Goal: Find specific page/section: Find specific page/section

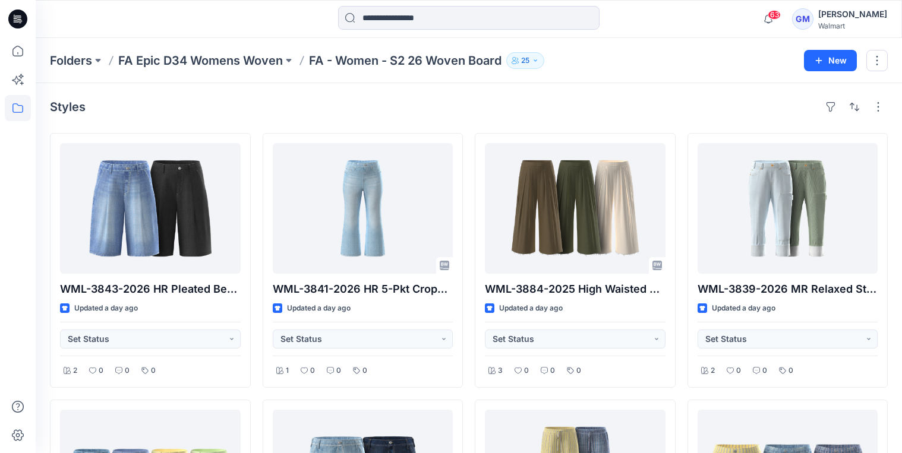
scroll to position [1284, 0]
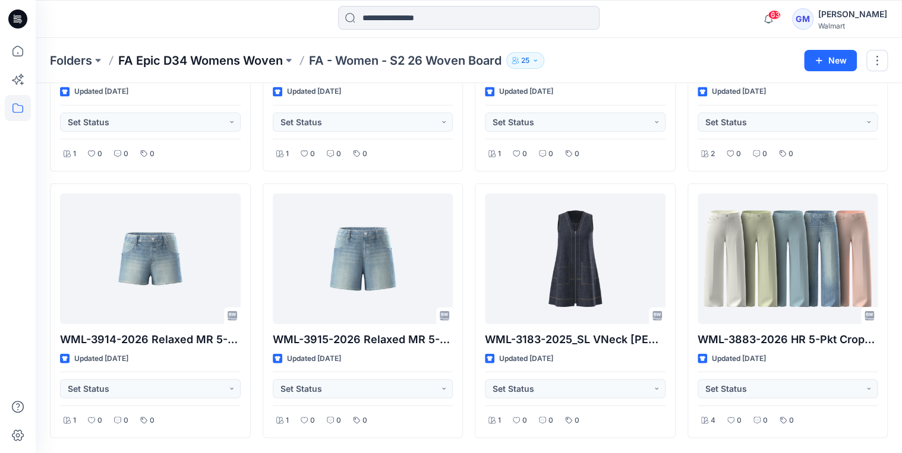
click at [253, 55] on p "FA Epic D34 Womens Woven" at bounding box center [200, 60] width 165 height 17
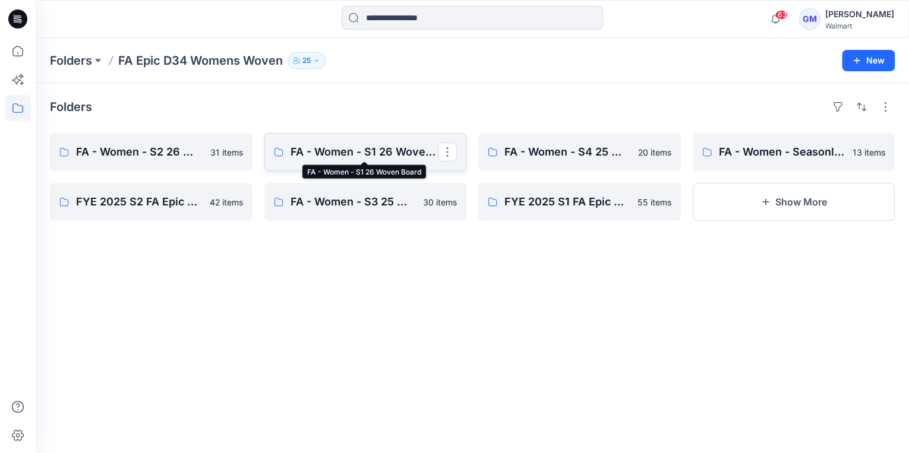
click at [388, 158] on p "FA - Women - S1 26 Woven Board" at bounding box center [365, 152] width 148 height 17
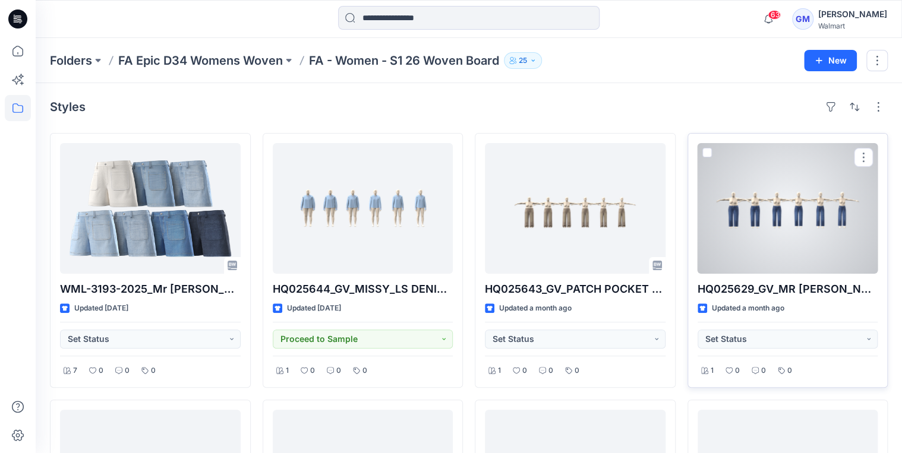
click at [811, 219] on div at bounding box center [788, 208] width 181 height 131
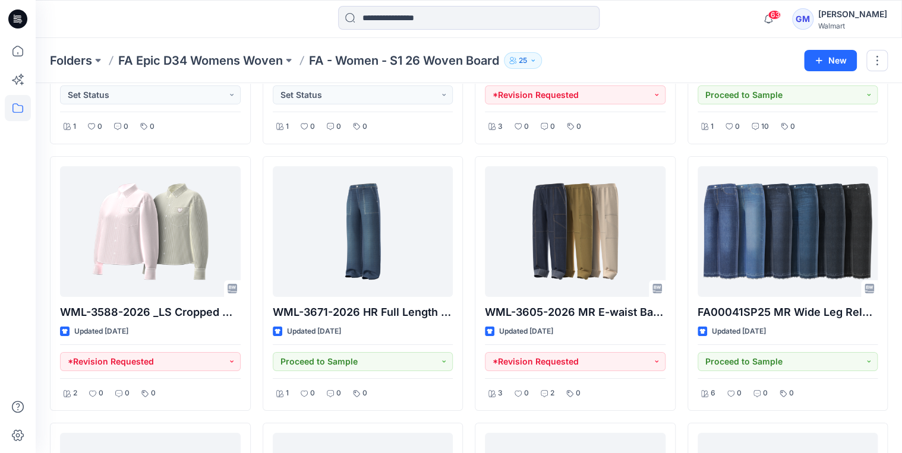
scroll to position [1846, 0]
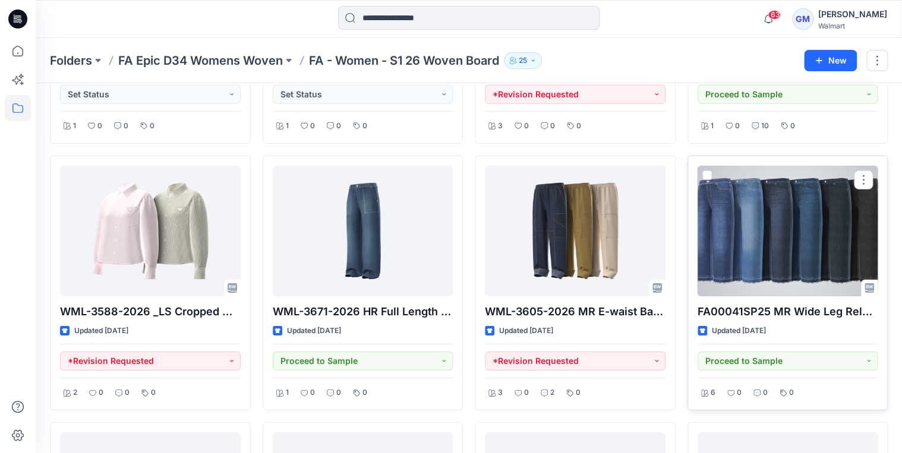
click at [815, 251] on div at bounding box center [788, 231] width 181 height 131
